Goal: Task Accomplishment & Management: Complete application form

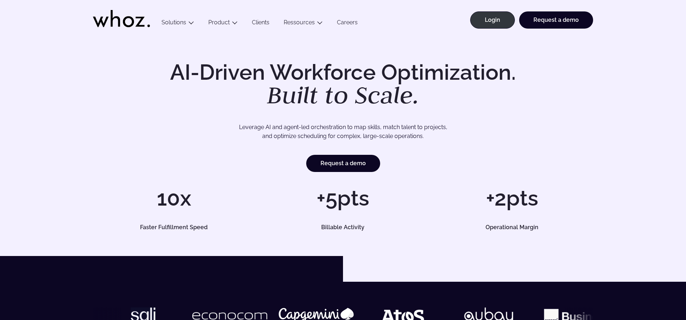
click at [220, 166] on div "Request a demo" at bounding box center [343, 163] width 500 height 17
click at [272, 135] on p "Leverage AI and agent-led orchestration to map skills, match talent to projects…" at bounding box center [343, 132] width 450 height 18
click at [277, 135] on p "Leverage AI and agent-led orchestration to map skills, match talent to projects…" at bounding box center [343, 132] width 450 height 18
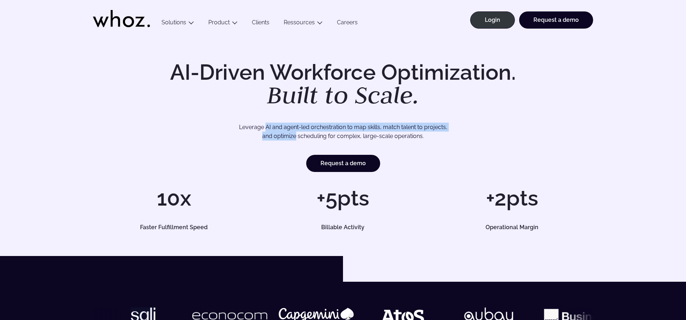
drag, startPoint x: 277, startPoint y: 135, endPoint x: 267, endPoint y: 127, distance: 13.5
click at [267, 127] on p "Leverage AI and agent-led orchestration to map skills, match talent to projects…" at bounding box center [343, 132] width 450 height 18
drag, startPoint x: 267, startPoint y: 127, endPoint x: 317, endPoint y: 137, distance: 51.1
click at [317, 137] on p "Leverage AI and agent-led orchestration to map skills, match talent to projects…" at bounding box center [343, 132] width 450 height 18
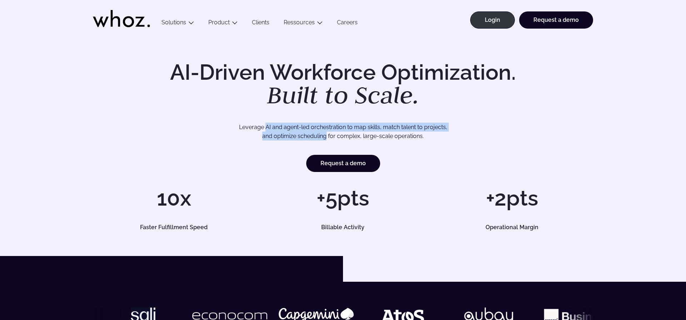
click at [317, 137] on p "Leverage AI and agent-led orchestration to map skills, match talent to projects…" at bounding box center [343, 132] width 450 height 18
click at [327, 137] on p "Leverage AI and agent-led orchestration to map skills, match talent to projects…" at bounding box center [343, 132] width 450 height 18
drag, startPoint x: 327, startPoint y: 137, endPoint x: 323, endPoint y: 128, distance: 10.1
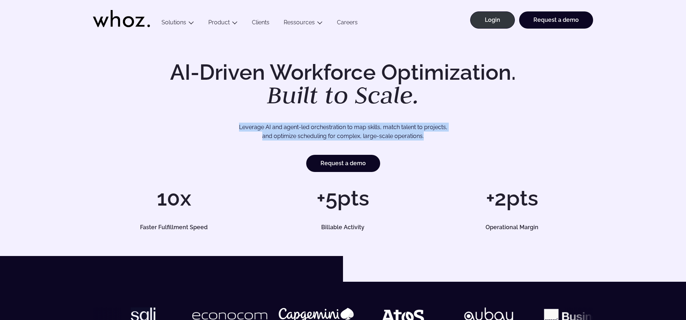
click at [323, 128] on p "Leverage AI and agent-led orchestration to map skills, match talent to projects…" at bounding box center [343, 132] width 450 height 18
drag, startPoint x: 323, startPoint y: 128, endPoint x: 354, endPoint y: 134, distance: 31.6
click at [354, 134] on p "Leverage AI and agent-led orchestration to map skills, match talent to projects…" at bounding box center [343, 132] width 450 height 18
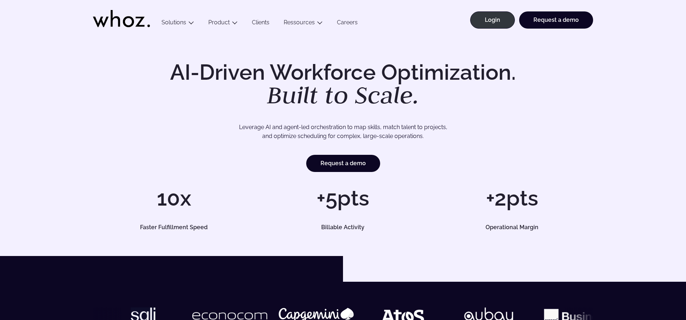
click at [170, 201] on h1 "10x" at bounding box center [174, 197] width 162 height 21
click at [170, 218] on div "10x Faster Fulfillment Speed" at bounding box center [174, 208] width 162 height 43
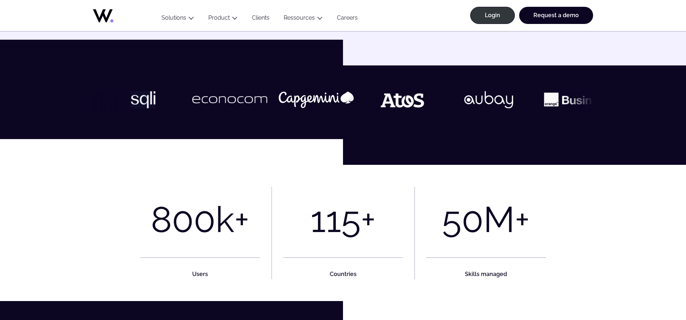
scroll to position [169, 0]
